Goal: Task Accomplishment & Management: Use online tool/utility

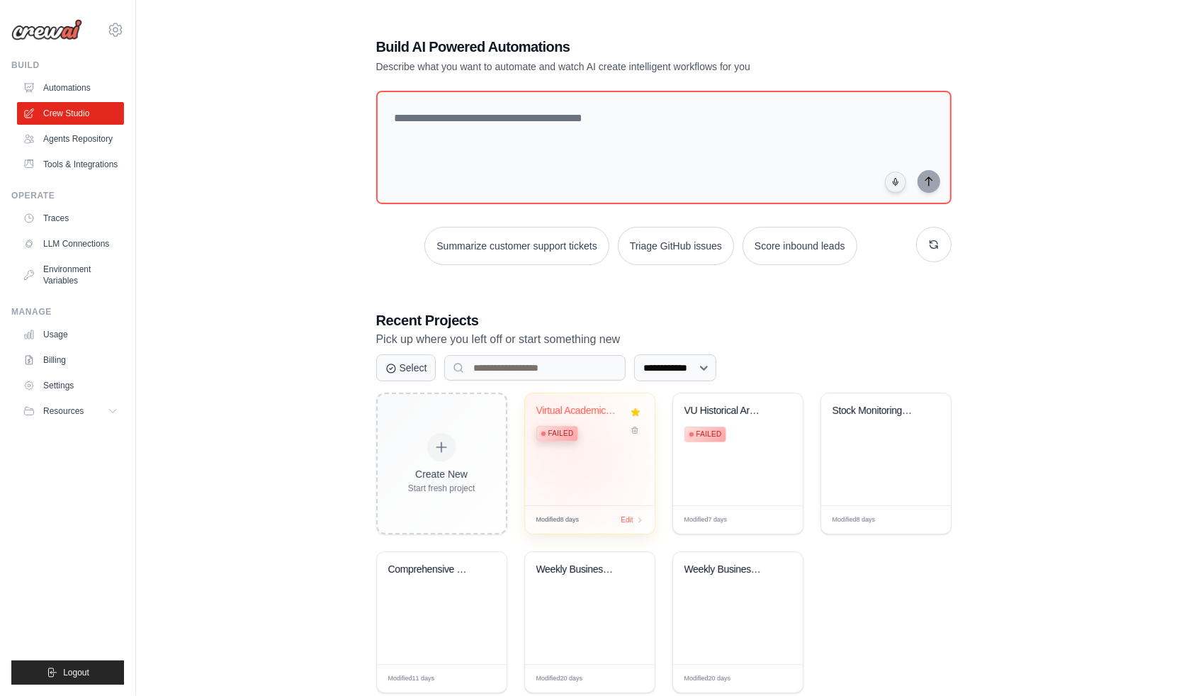
click at [574, 460] on div "Virtual Academic Research Team - Mo... Failed" at bounding box center [590, 449] width 130 height 112
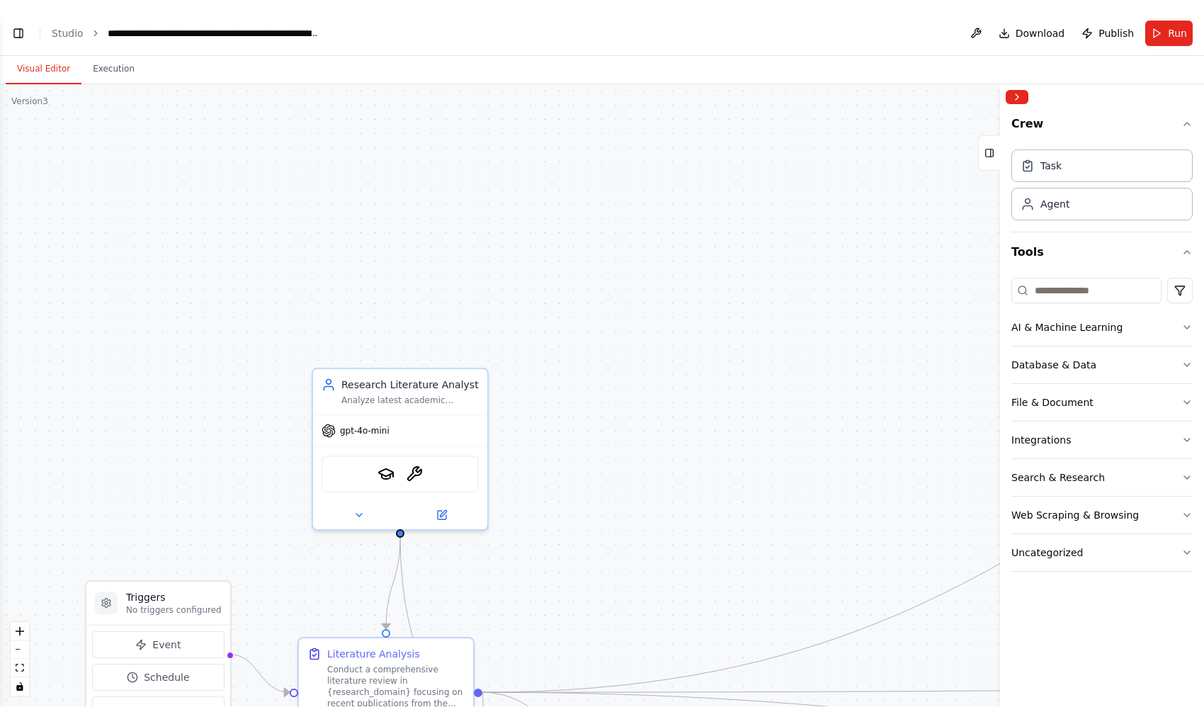
scroll to position [14787, 0]
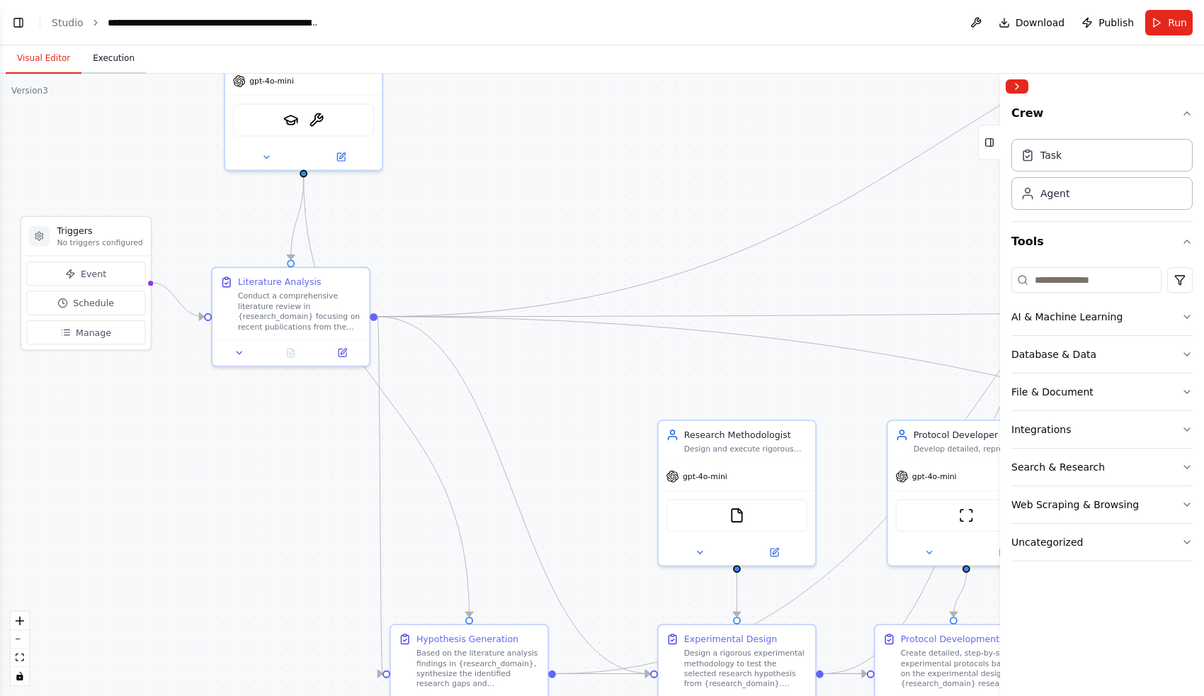
drag, startPoint x: 217, startPoint y: 394, endPoint x: 131, endPoint y: 68, distance: 336.9
click at [131, 68] on div "Visual Editor Execution Version 3 Show Tools Hide Agents .deletable-edge-delete…" at bounding box center [602, 370] width 1204 height 650
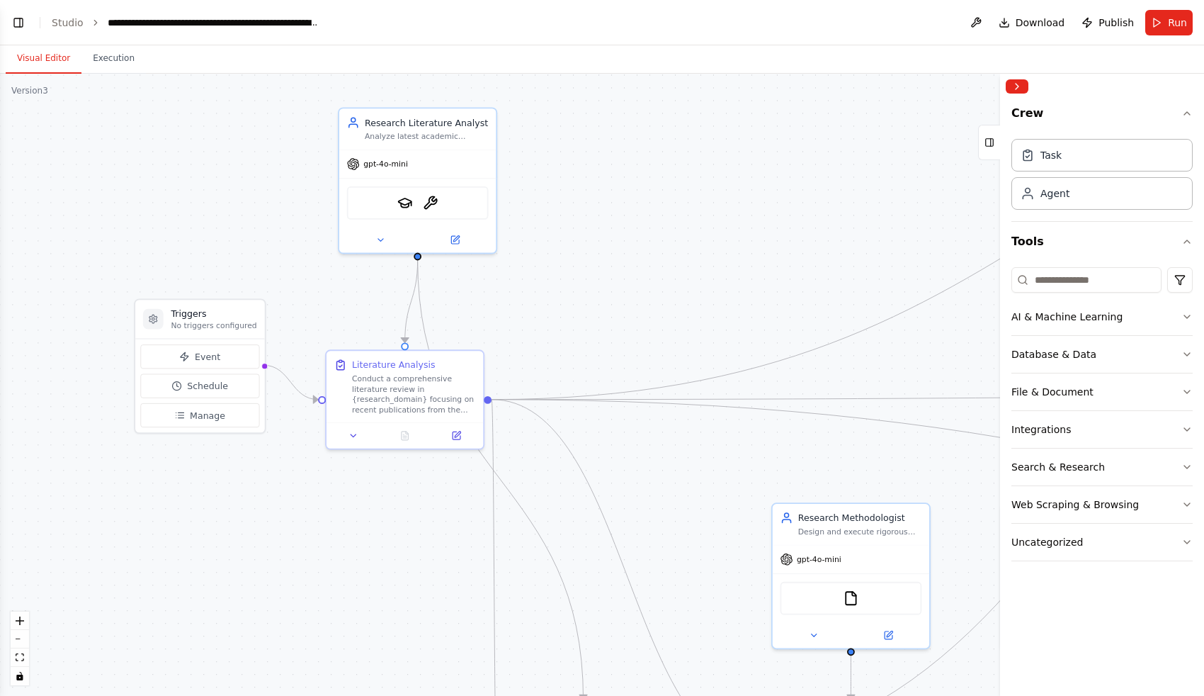
drag, startPoint x: 616, startPoint y: 480, endPoint x: 730, endPoint y: 563, distance: 141.0
click at [730, 563] on div ".deletable-edge-delete-btn { width: 20px; height: 20px; border: 0px solid #ffff…" at bounding box center [602, 385] width 1204 height 622
click at [382, 236] on icon at bounding box center [380, 237] width 5 height 3
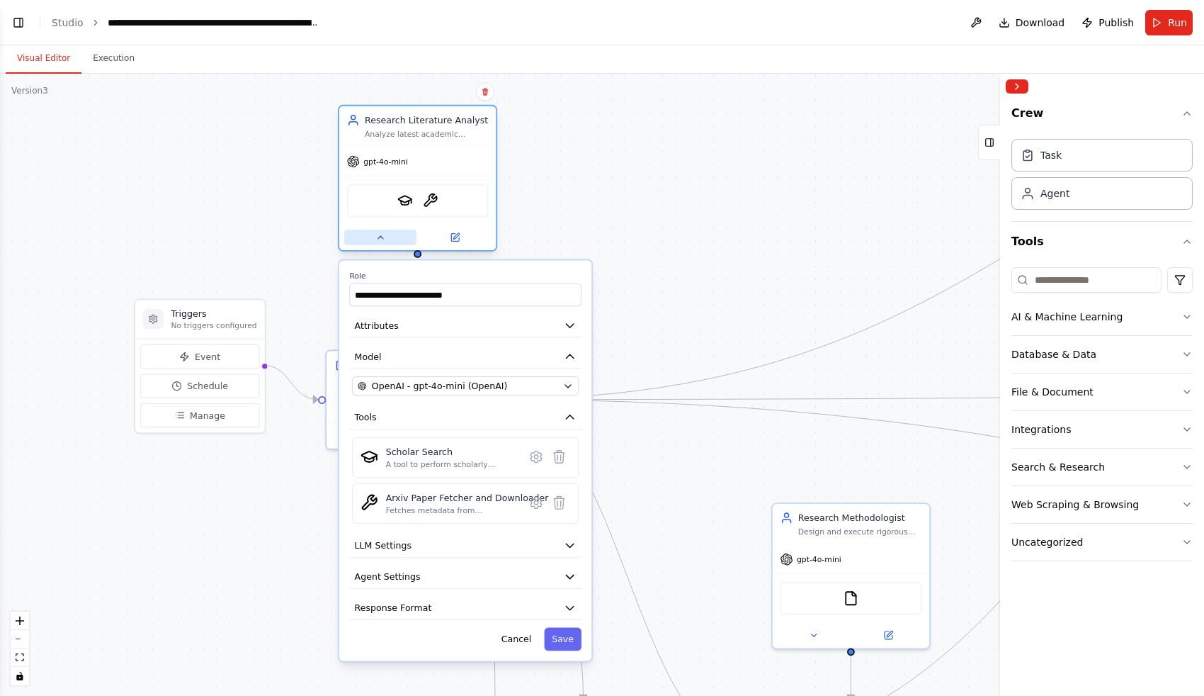
click at [382, 236] on icon at bounding box center [380, 237] width 5 height 3
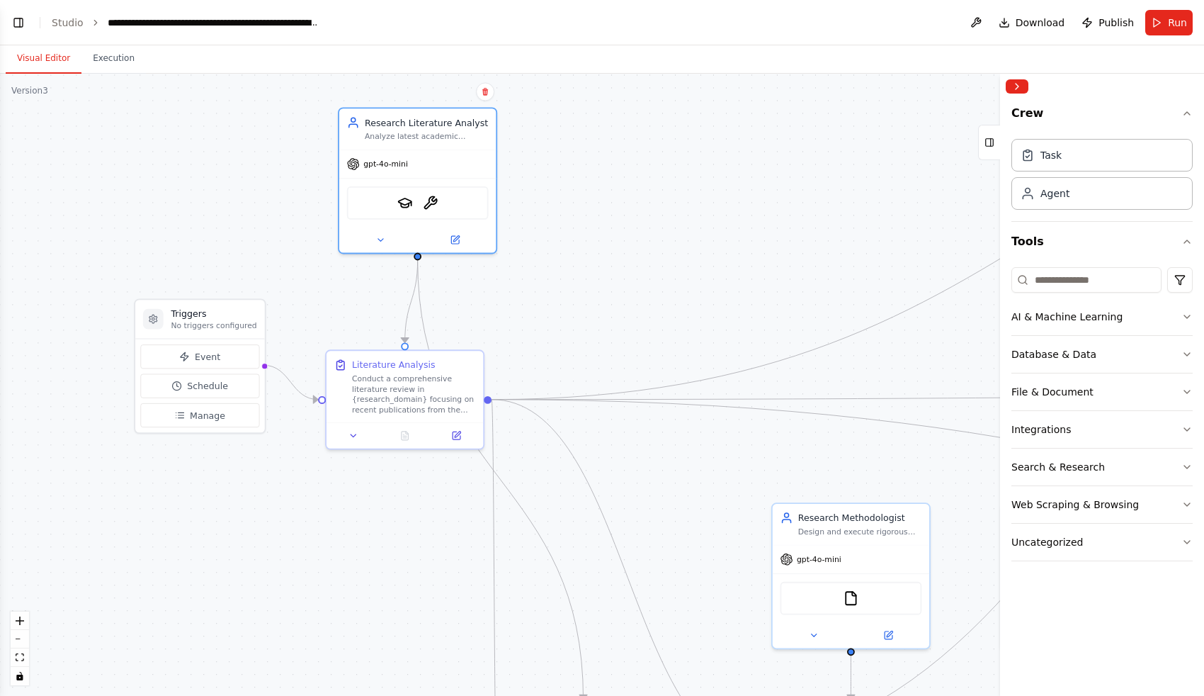
click at [637, 209] on div ".deletable-edge-delete-btn { width: 20px; height: 20px; border: 0px solid #ffff…" at bounding box center [602, 385] width 1204 height 622
click at [1163, 25] on button "Run" at bounding box center [1168, 22] width 47 height 25
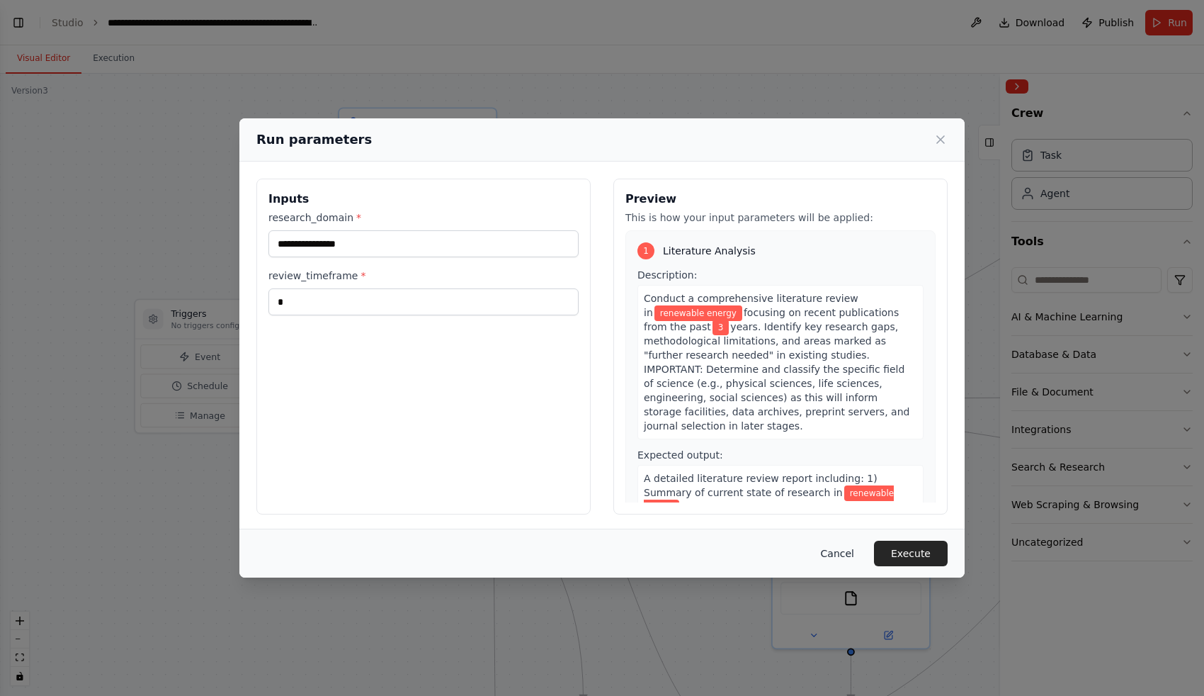
click at [849, 548] on button "Cancel" at bounding box center [838, 552] width 56 height 25
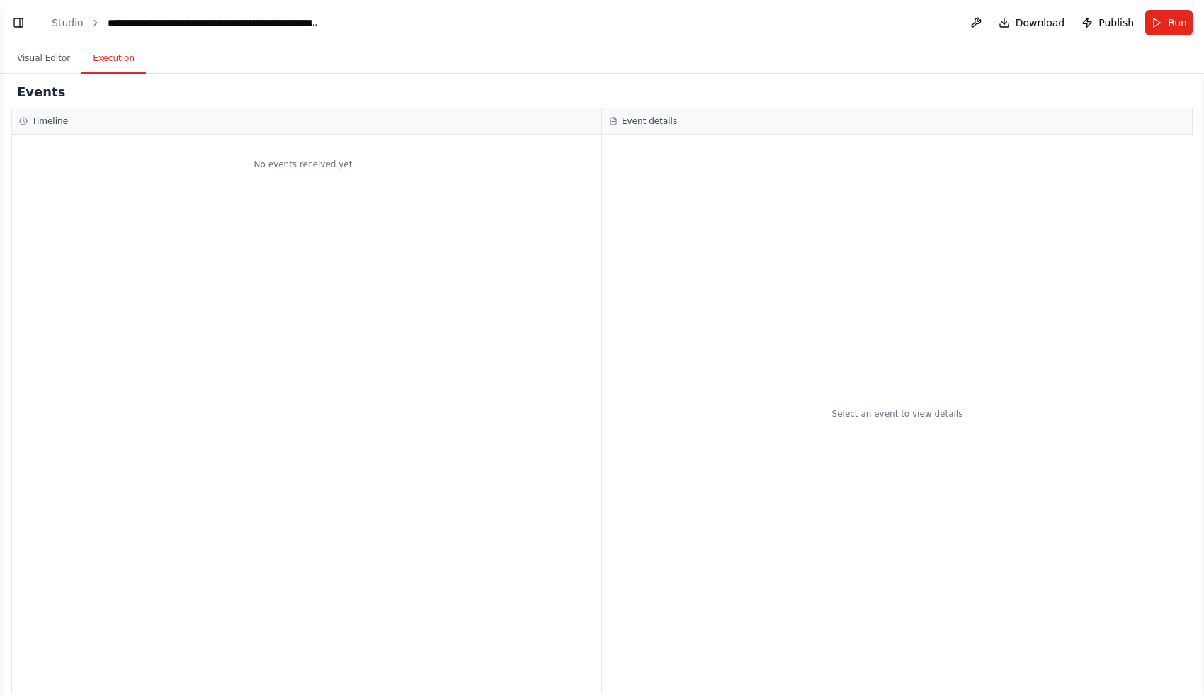
click at [110, 65] on button "Execution" at bounding box center [113, 59] width 64 height 30
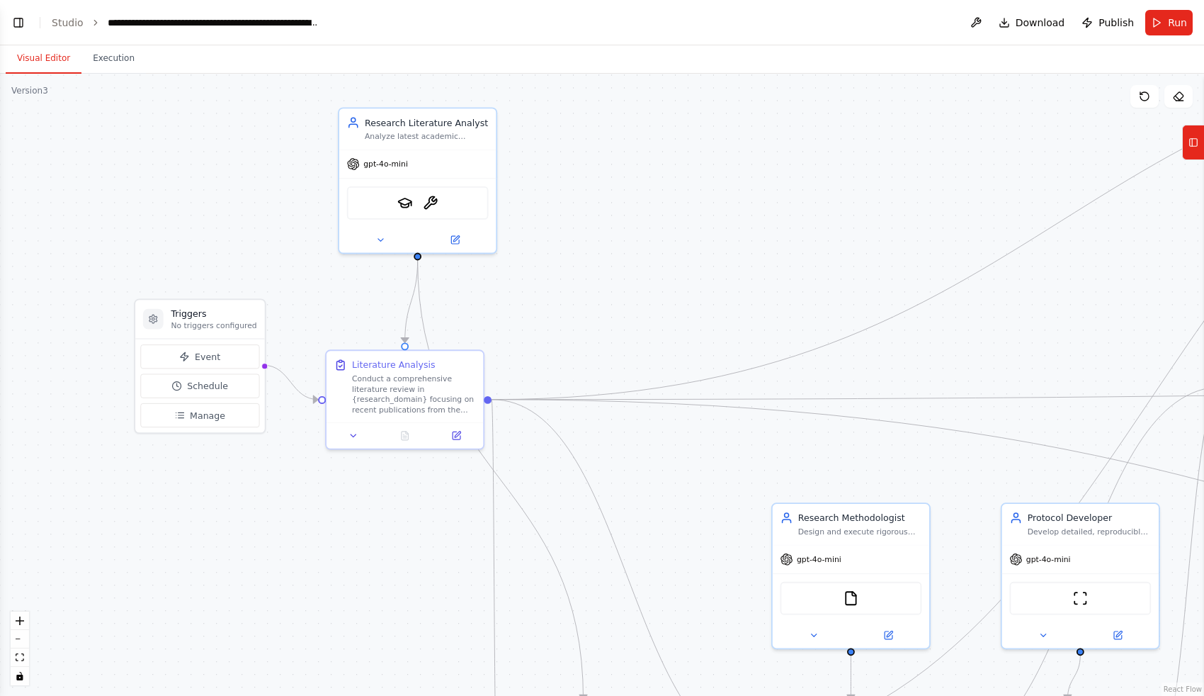
click at [39, 55] on button "Visual Editor" at bounding box center [44, 59] width 76 height 30
click at [1181, 24] on span "Run" at bounding box center [1177, 23] width 19 height 14
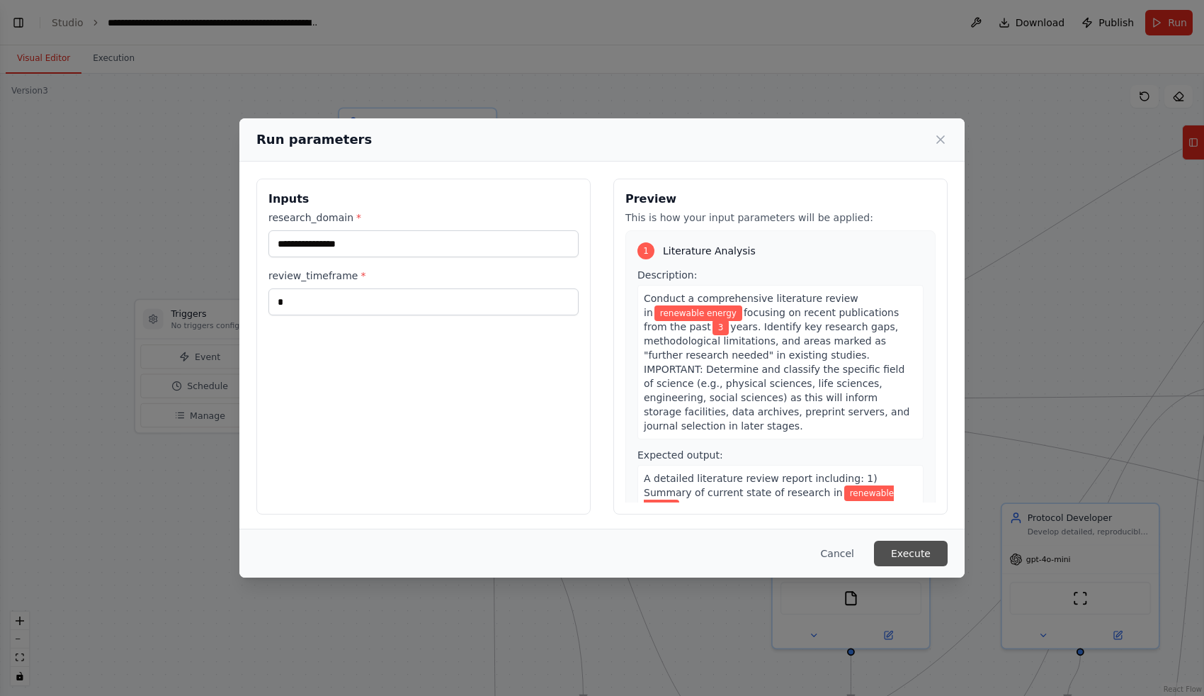
click at [917, 556] on button "Execute" at bounding box center [911, 552] width 74 height 25
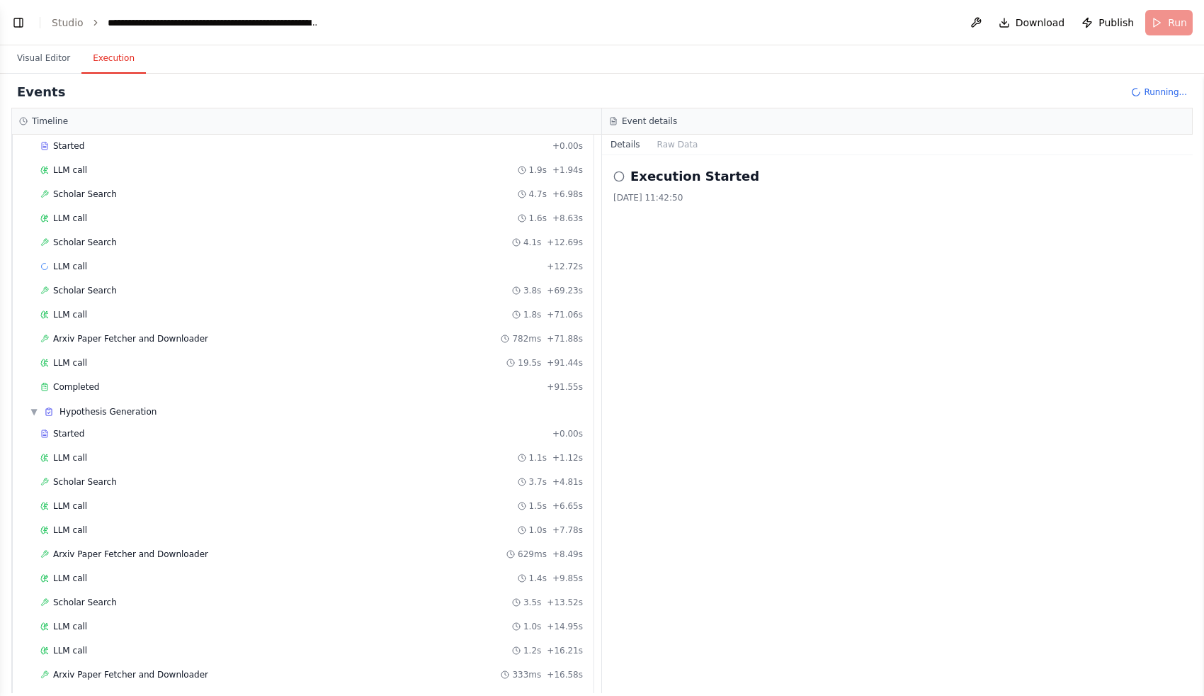
scroll to position [93, 0]
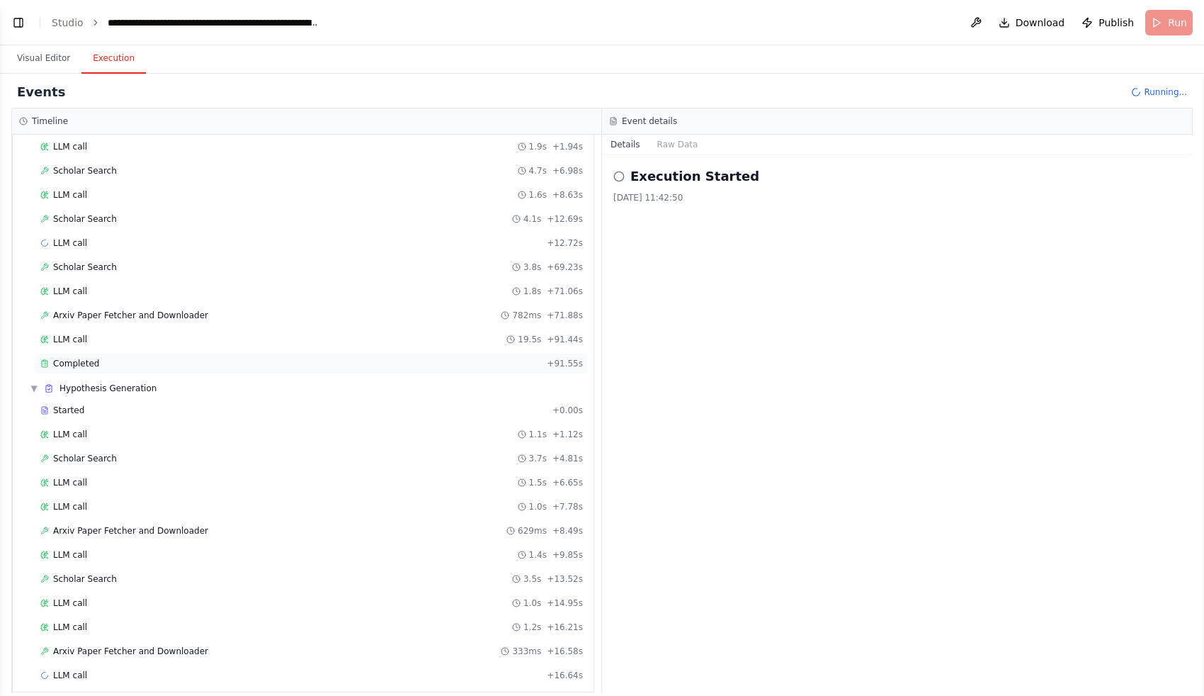
click at [76, 359] on span "Completed" at bounding box center [76, 363] width 46 height 11
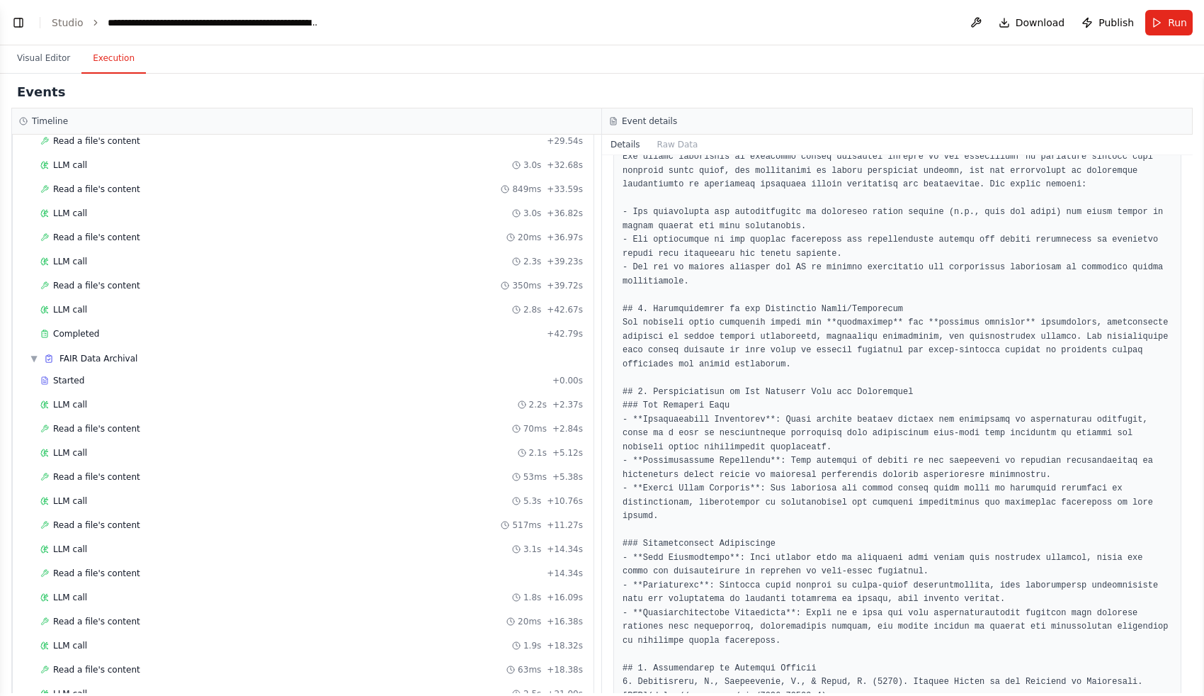
scroll to position [4904, 0]
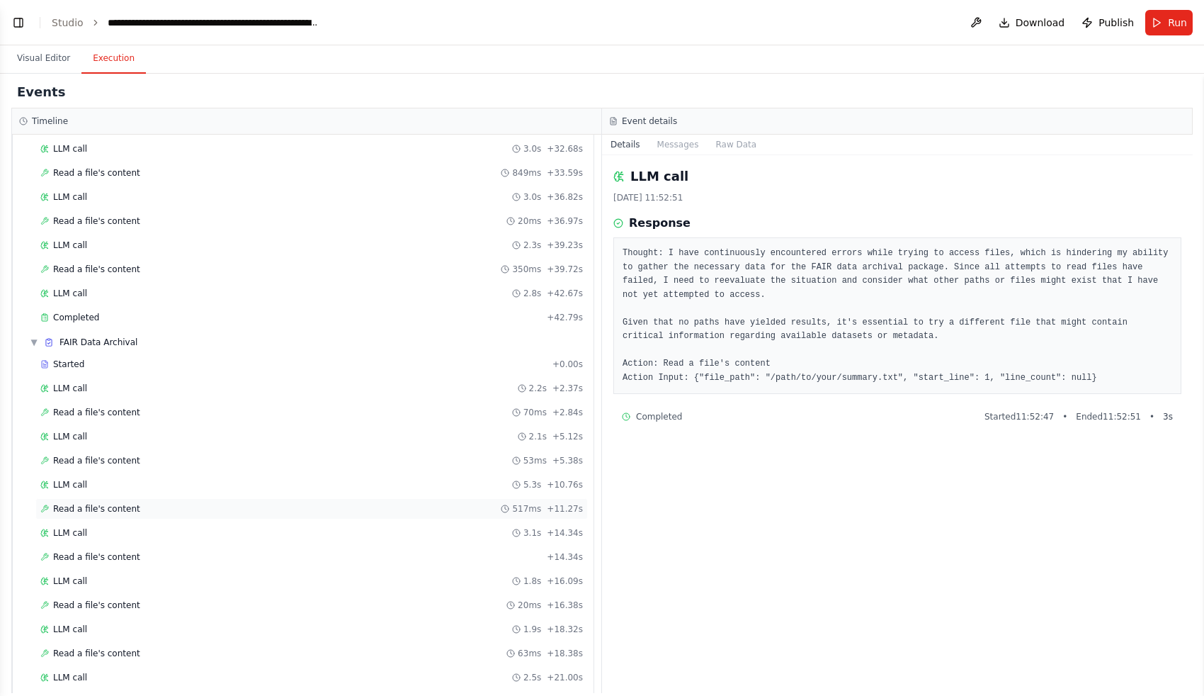
scroll to position [4902, 0]
click at [83, 314] on span "Completed" at bounding box center [76, 319] width 46 height 11
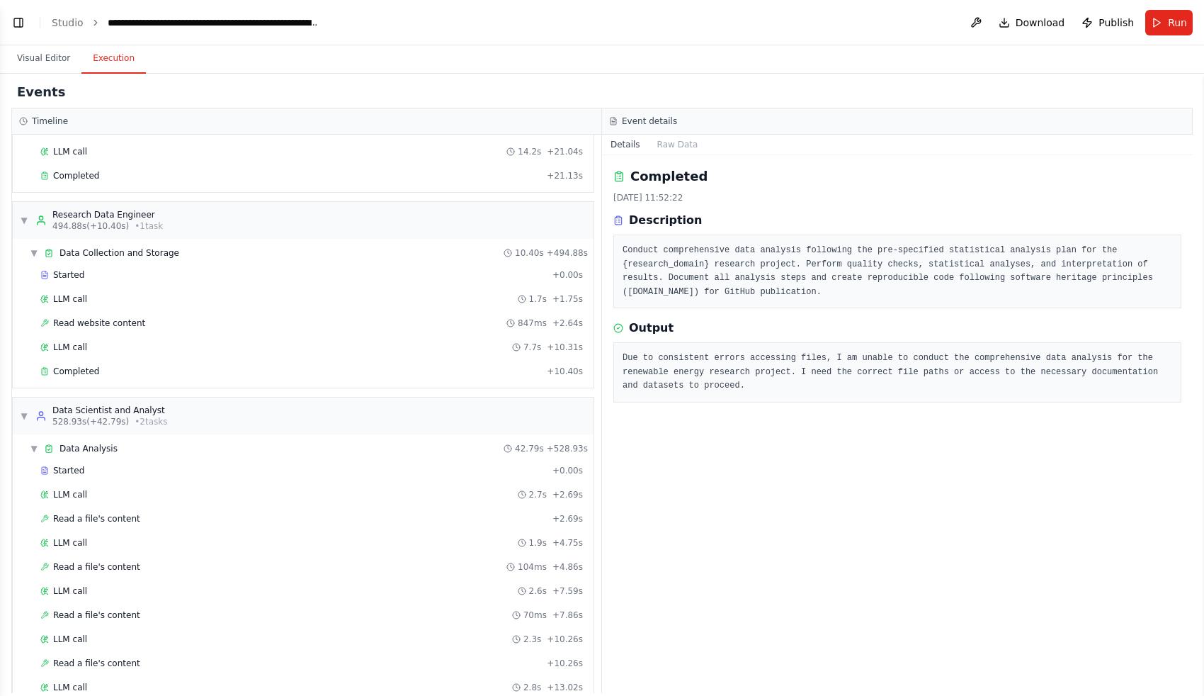
scroll to position [4024, 0]
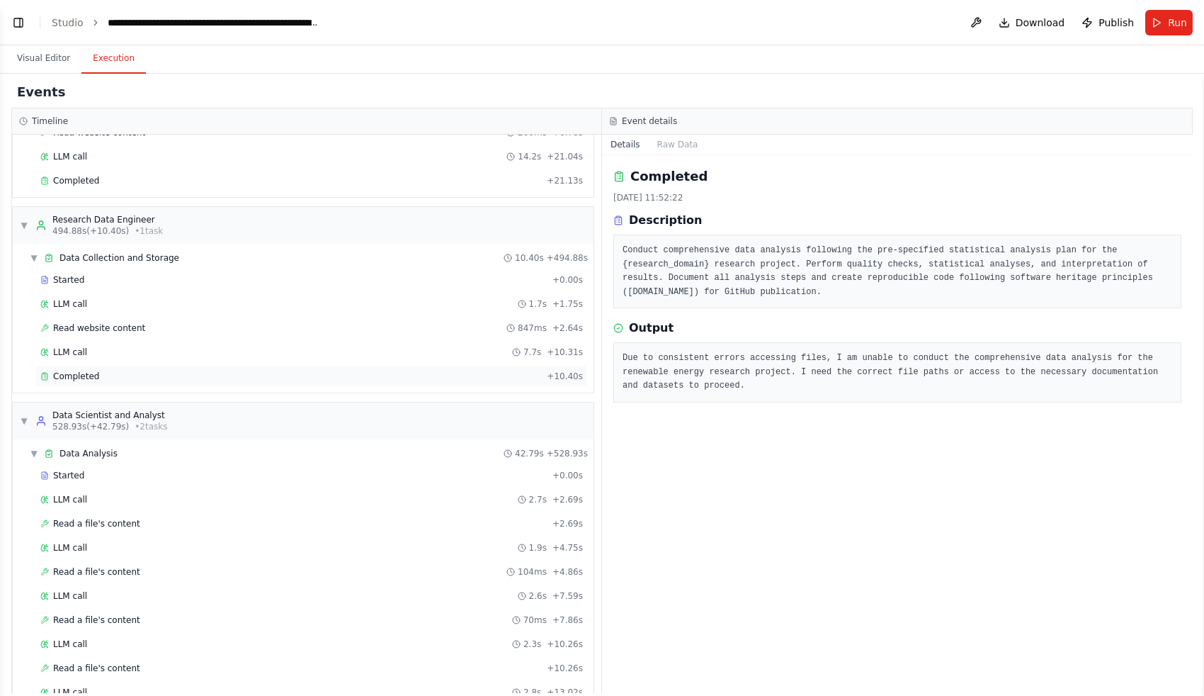
click at [96, 370] on div "Completed" at bounding box center [290, 375] width 501 height 11
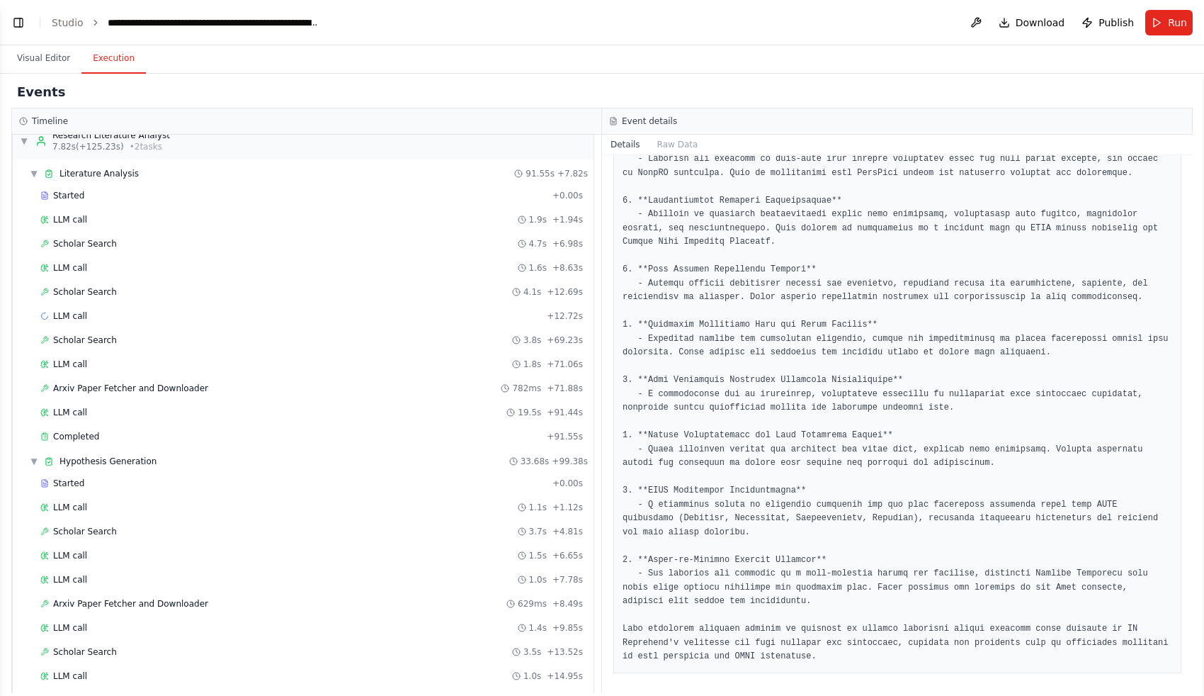
scroll to position [0, 0]
